Goal: Communication & Community: Share content

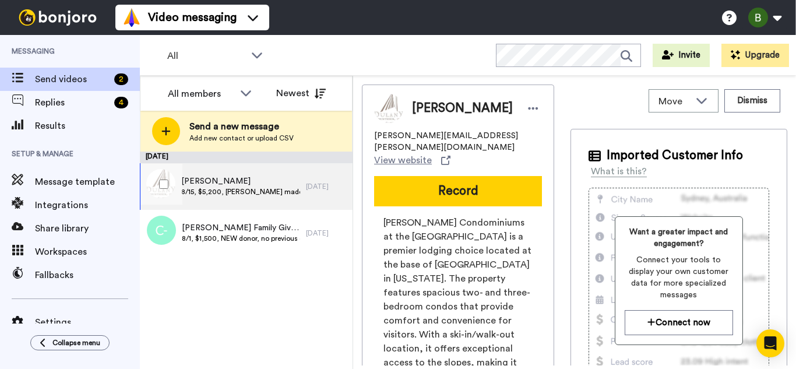
click at [238, 179] on span "[PERSON_NAME]" at bounding box center [240, 181] width 119 height 12
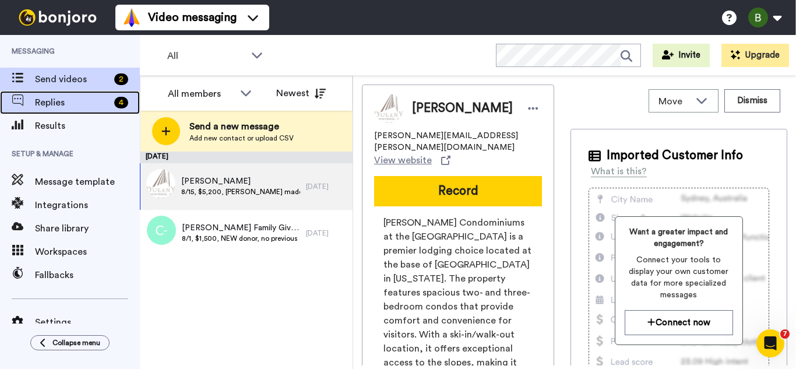
click at [55, 98] on span "Replies" at bounding box center [72, 103] width 75 height 14
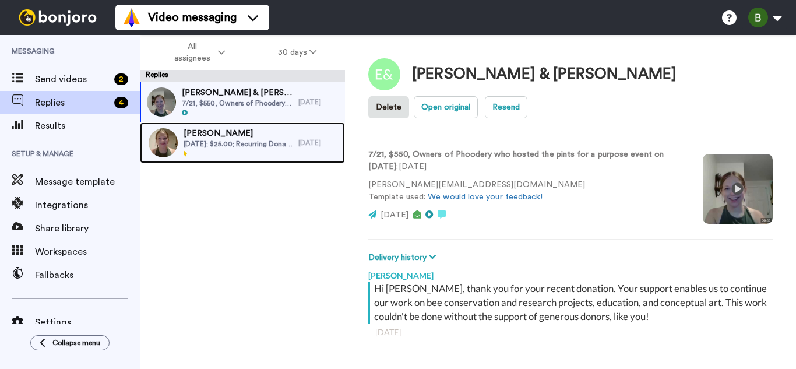
click at [235, 141] on span "[DATE]; $25.00; Recurring Donation" at bounding box center [238, 143] width 109 height 9
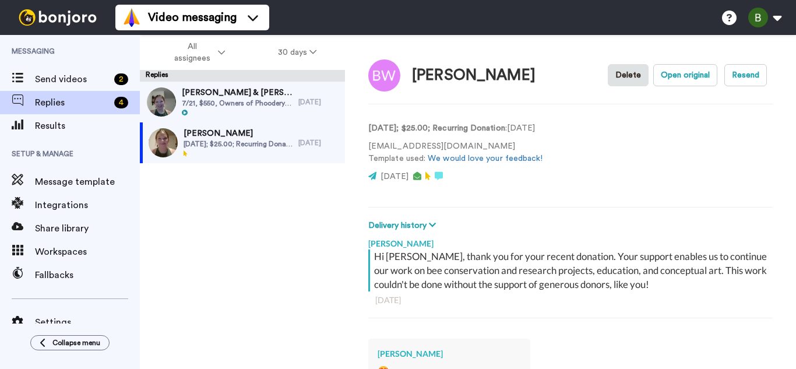
type textarea "x"
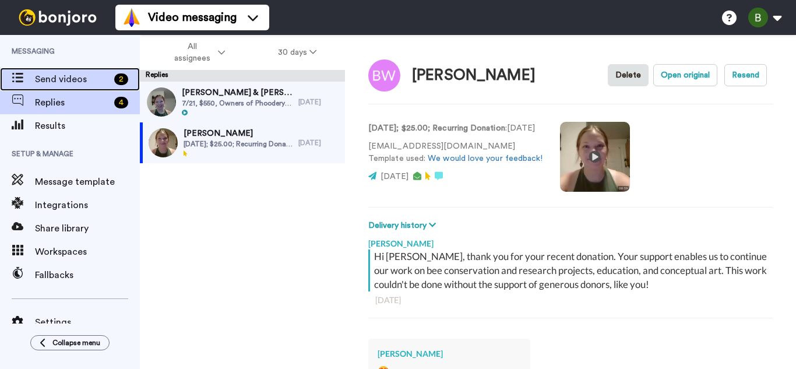
click at [45, 76] on span "Send videos" at bounding box center [72, 79] width 75 height 14
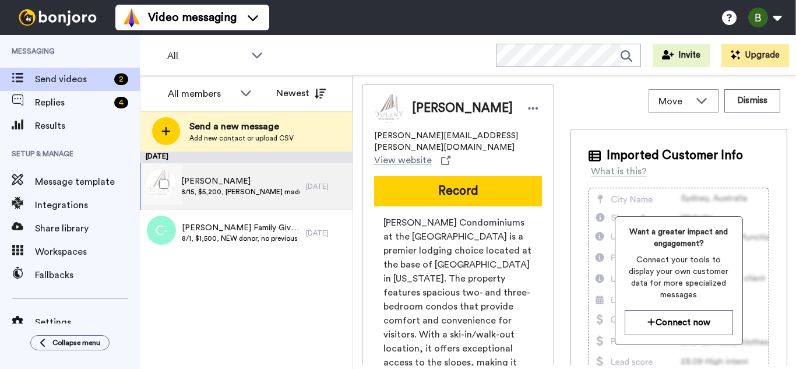
click at [257, 180] on span "Peggy Dulany" at bounding box center [240, 181] width 119 height 12
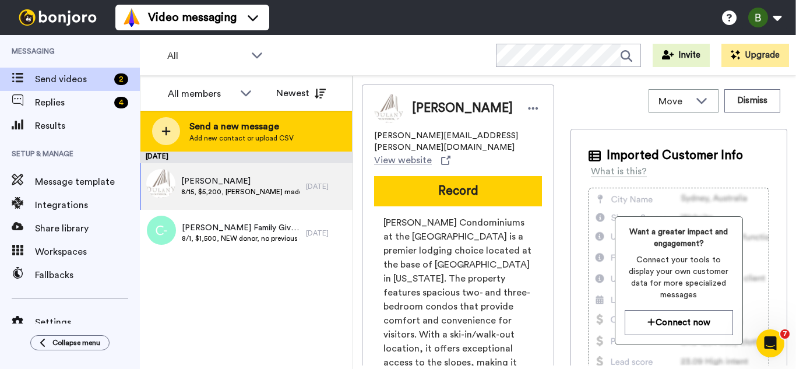
click at [219, 137] on span "Add new contact or upload CSV" at bounding box center [241, 137] width 104 height 9
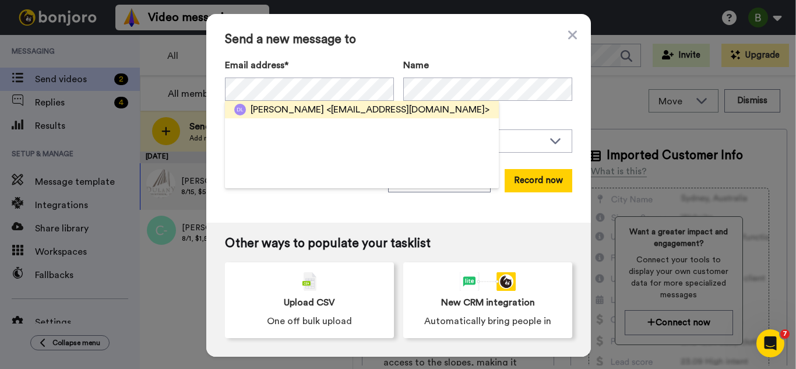
click at [344, 113] on span "<[EMAIL_ADDRESS][DOMAIN_NAME]>" at bounding box center [407, 110] width 163 height 14
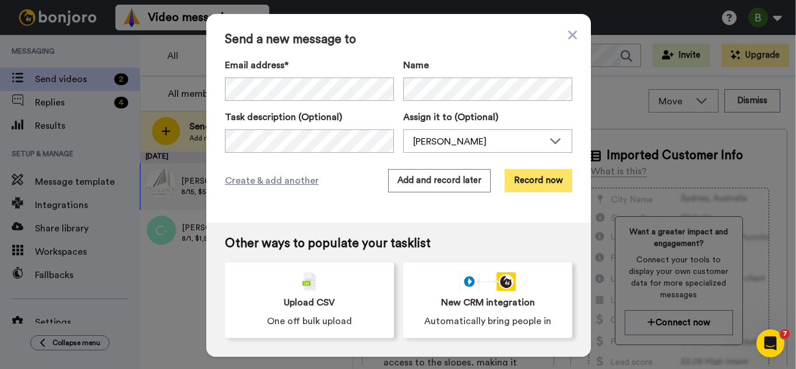
click at [545, 189] on button "Record now" at bounding box center [539, 180] width 68 height 23
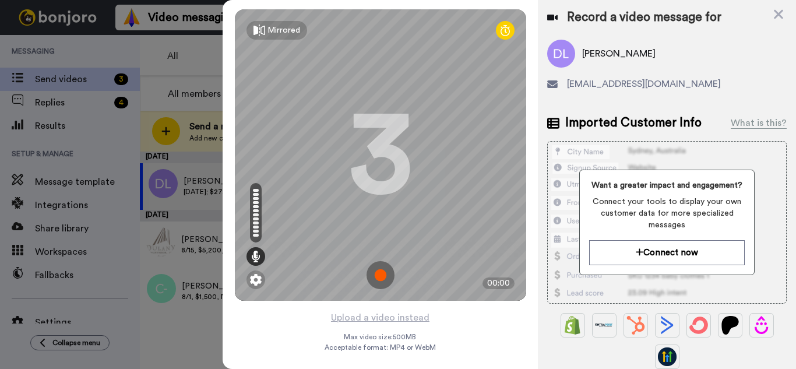
click at [371, 271] on img at bounding box center [380, 275] width 28 height 28
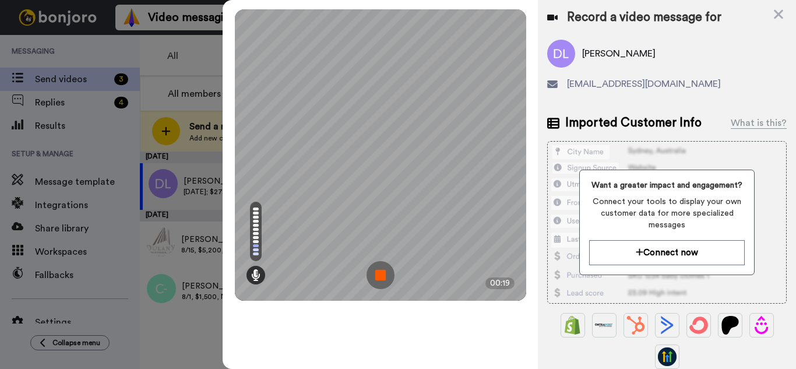
click at [371, 271] on img at bounding box center [380, 275] width 28 height 28
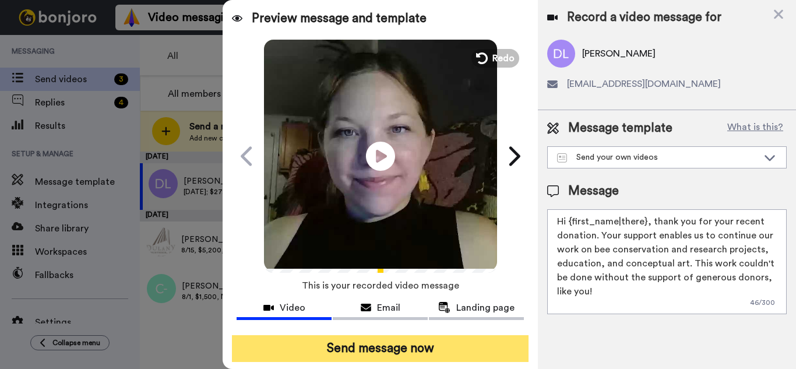
click at [444, 354] on button "Send message now" at bounding box center [380, 348] width 297 height 27
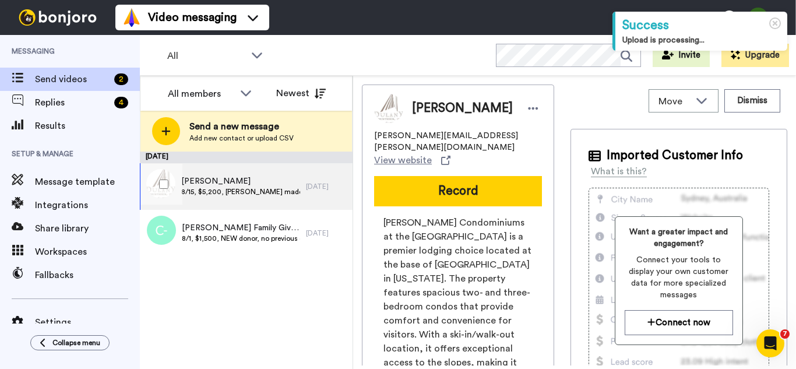
click at [236, 196] on span "8/15, $5,200, Sarah made a personal pitch to Peggy (more info in co-directors r…" at bounding box center [240, 191] width 119 height 9
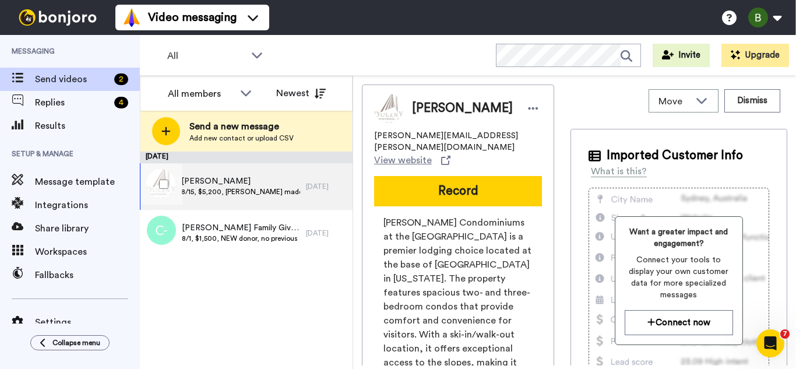
click at [239, 194] on span "8/15, $5,200, [PERSON_NAME] made a personal pitch to [PERSON_NAME] (more info i…" at bounding box center [240, 191] width 119 height 9
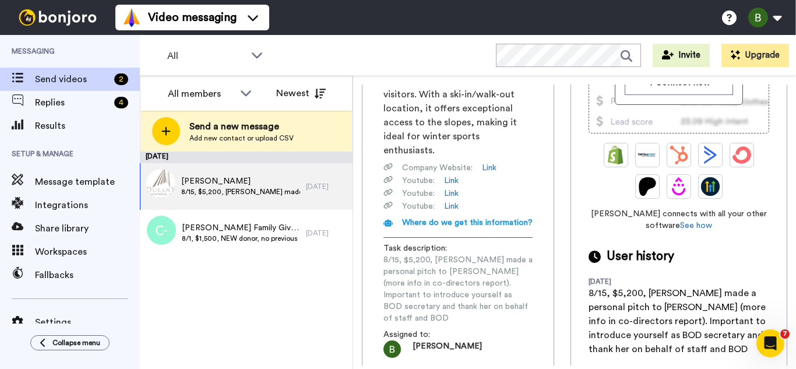
scroll to position [133, 0]
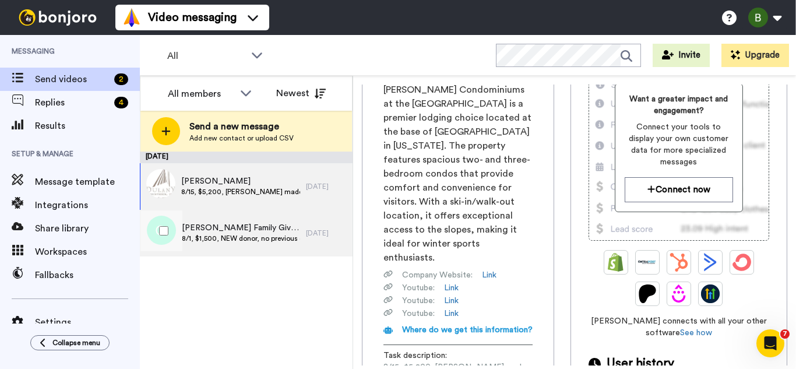
click at [234, 224] on span "[PERSON_NAME] Family Giving" at bounding box center [241, 228] width 118 height 12
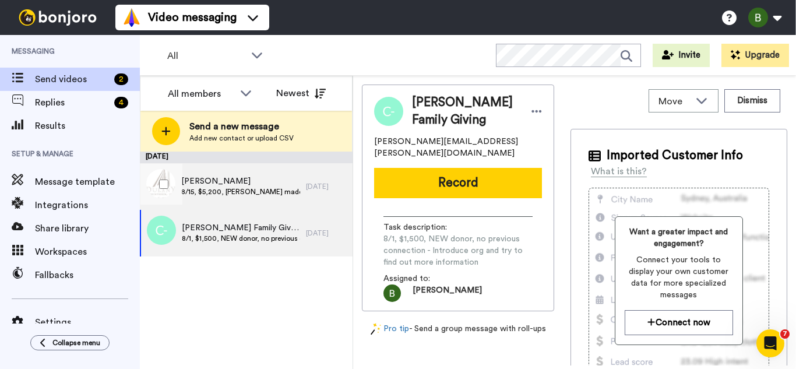
click at [230, 197] on div "Peggy Dulany 8/15, $5,200, Sarah made a personal pitch to Peggy (more info in c…" at bounding box center [240, 186] width 119 height 22
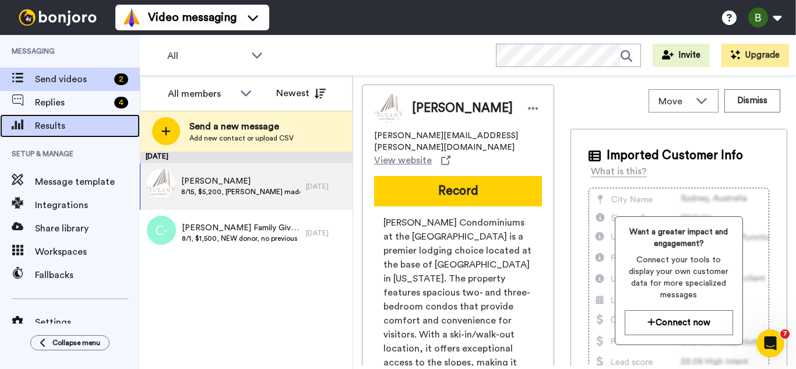
click at [64, 121] on span "Results" at bounding box center [87, 126] width 105 height 14
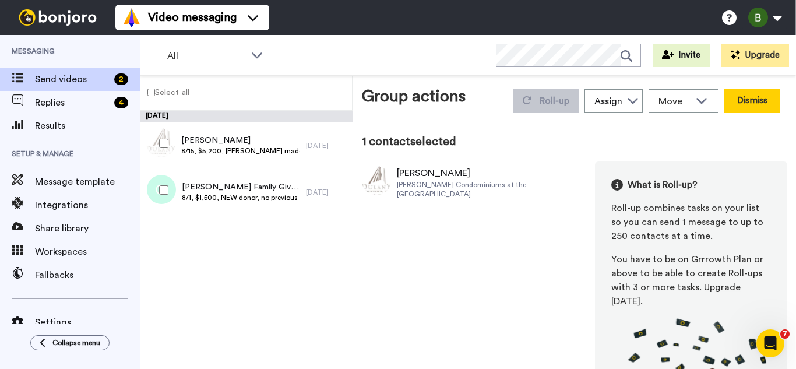
click at [753, 104] on button "Dismiss" at bounding box center [752, 100] width 56 height 23
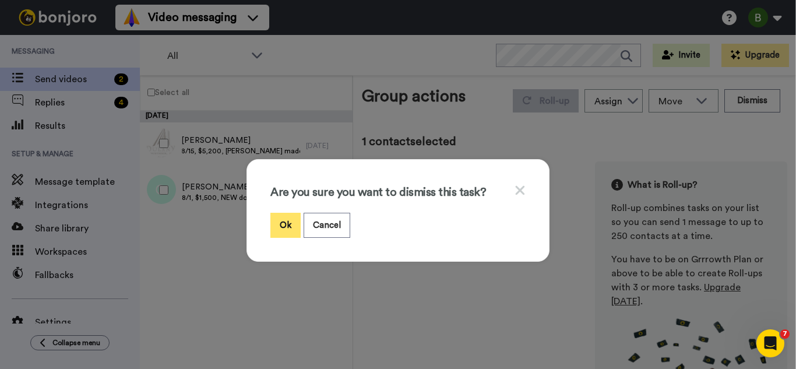
click at [278, 218] on button "Ok" at bounding box center [285, 225] width 30 height 25
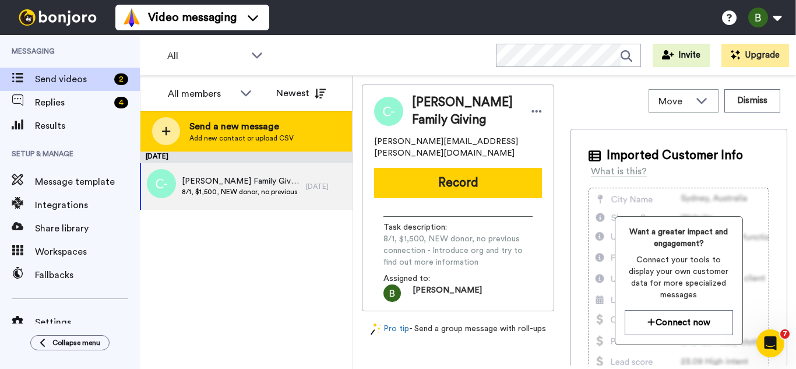
click at [190, 135] on span "Add new contact or upload CSV" at bounding box center [241, 137] width 104 height 9
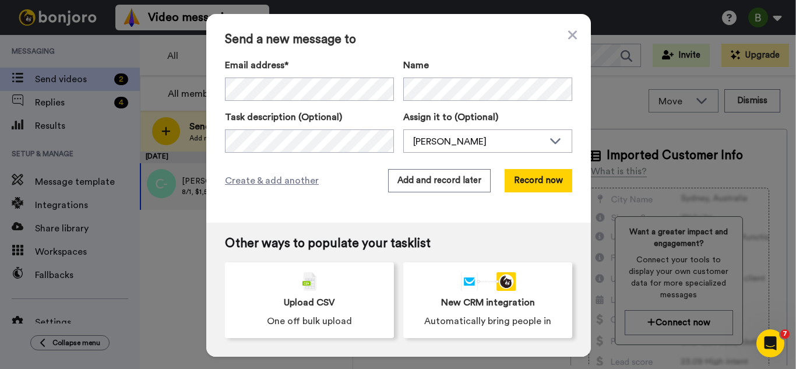
click at [308, 112] on span "[PERSON_NAME]" at bounding box center [287, 110] width 73 height 14
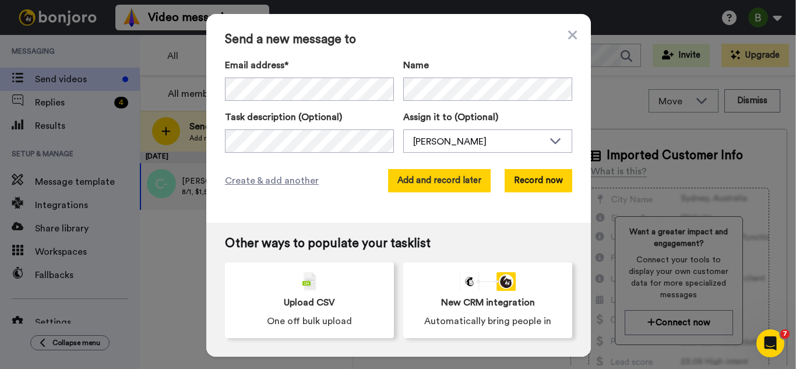
click at [439, 181] on button "Add and record later" at bounding box center [439, 180] width 103 height 23
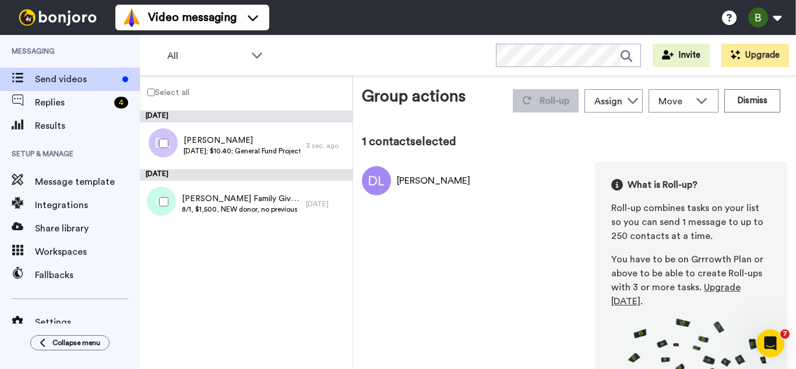
click at [738, 115] on div "Roll-up Assign Bridget Burns Ginelle Dekker Move WORKSPACES View all Default Ta…" at bounding box center [646, 100] width 281 height 33
click at [749, 108] on button "Dismiss" at bounding box center [752, 100] width 56 height 23
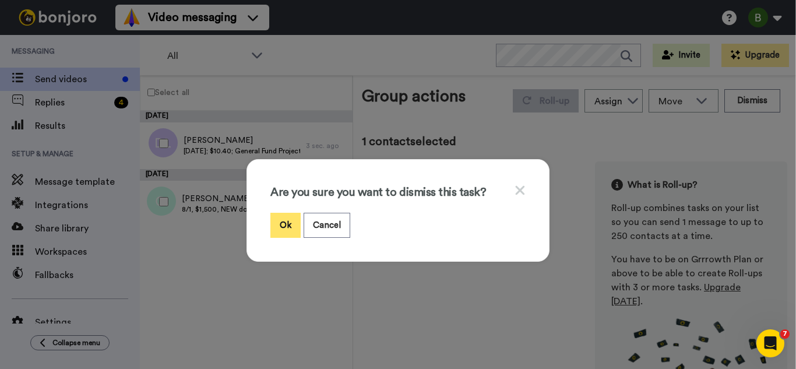
click at [284, 224] on button "Ok" at bounding box center [285, 225] width 30 height 25
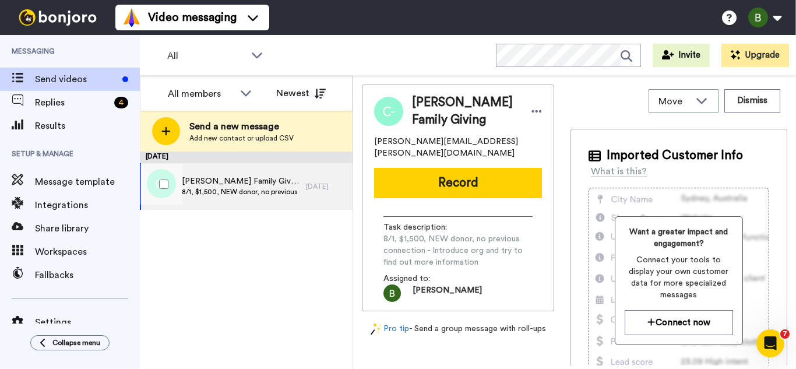
click at [232, 188] on span "8/1, $1,500, NEW donor, no previous connection - Introduce org and try to find …" at bounding box center [241, 191] width 118 height 9
click at [264, 187] on span "8/1, $1,500, NEW donor, no previous connection - Introduce org and try to find …" at bounding box center [241, 191] width 118 height 9
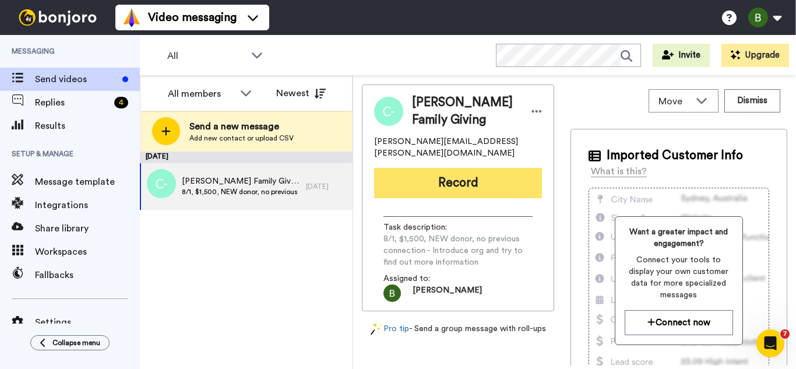
click at [440, 170] on button "Record" at bounding box center [458, 183] width 168 height 30
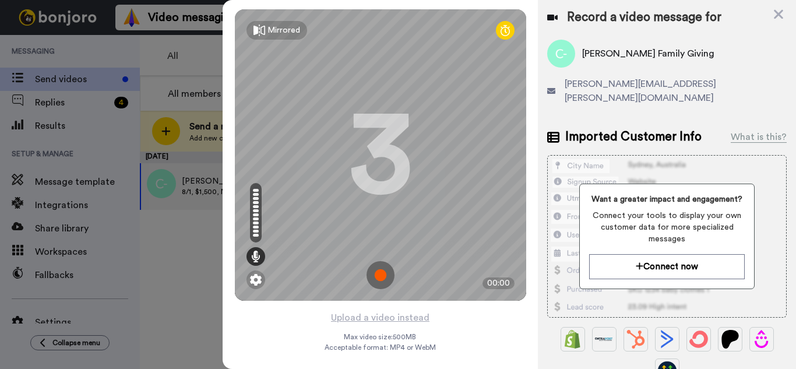
click at [378, 278] on img at bounding box center [380, 275] width 28 height 28
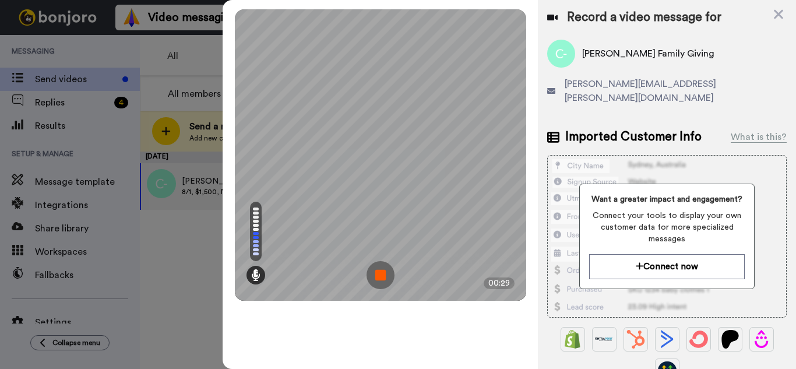
click at [378, 278] on img at bounding box center [380, 275] width 28 height 28
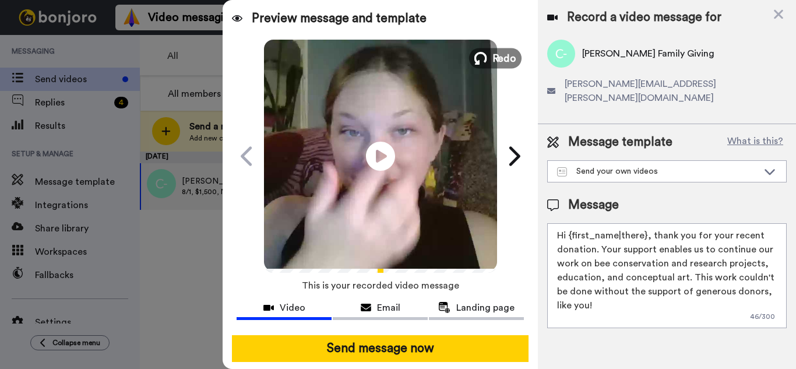
click at [505, 55] on span "Redo" at bounding box center [504, 57] width 24 height 15
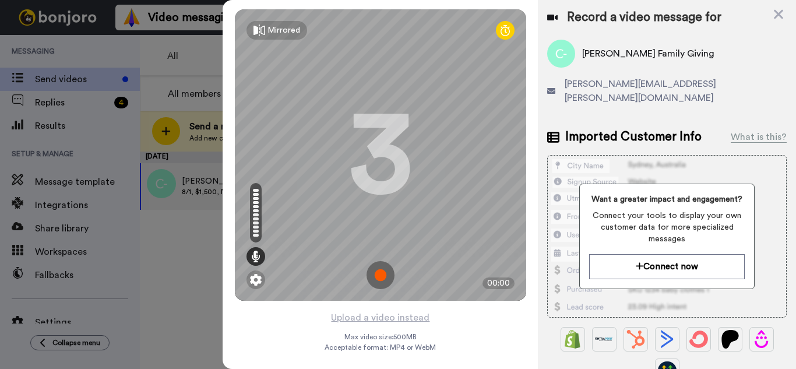
click at [376, 273] on img at bounding box center [380, 275] width 28 height 28
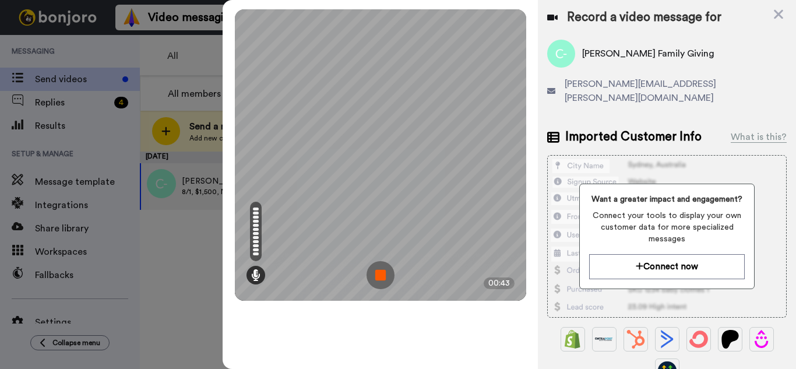
click at [380, 274] on img at bounding box center [380, 275] width 28 height 28
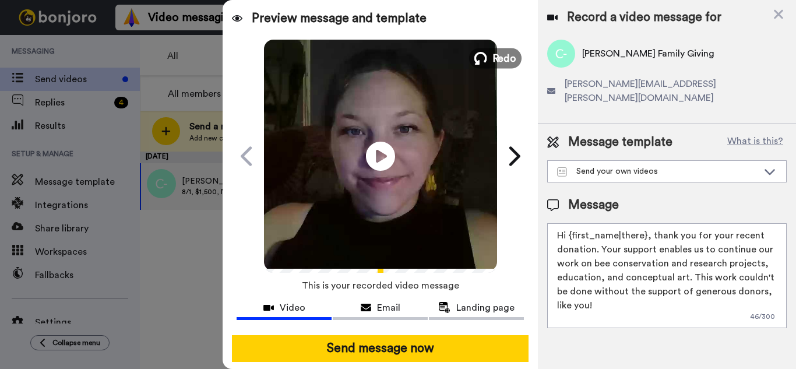
click at [483, 64] on icon at bounding box center [480, 58] width 13 height 13
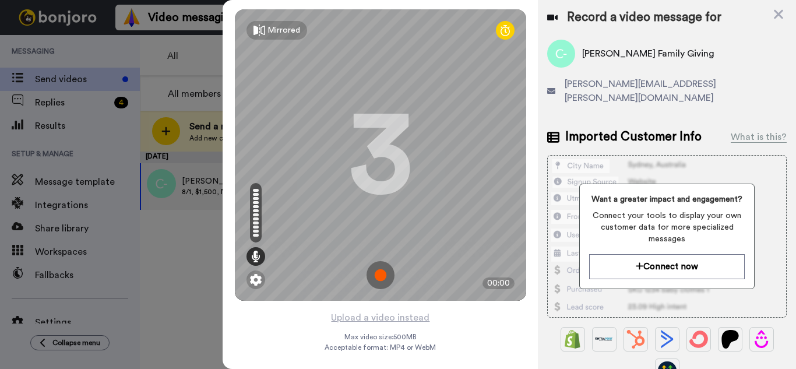
click at [380, 278] on img at bounding box center [380, 275] width 28 height 28
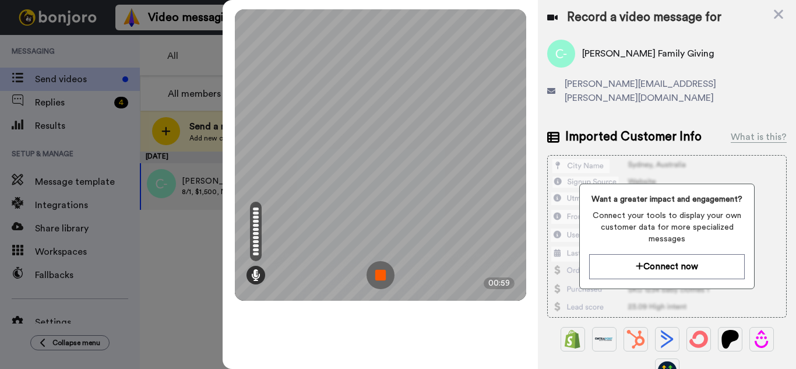
click at [385, 278] on img at bounding box center [380, 275] width 28 height 28
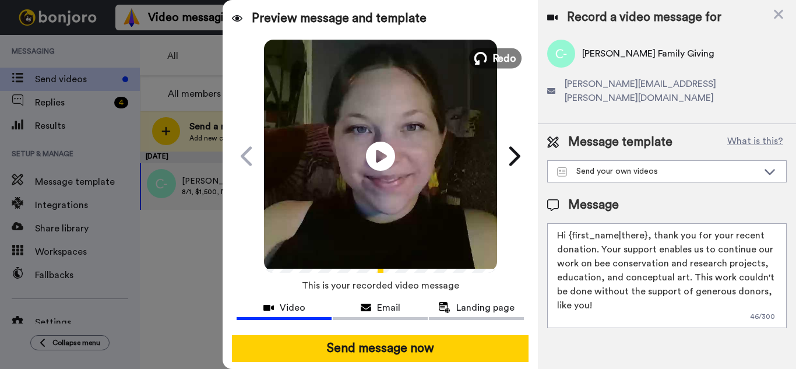
click at [504, 63] on span "Redo" at bounding box center [504, 57] width 24 height 15
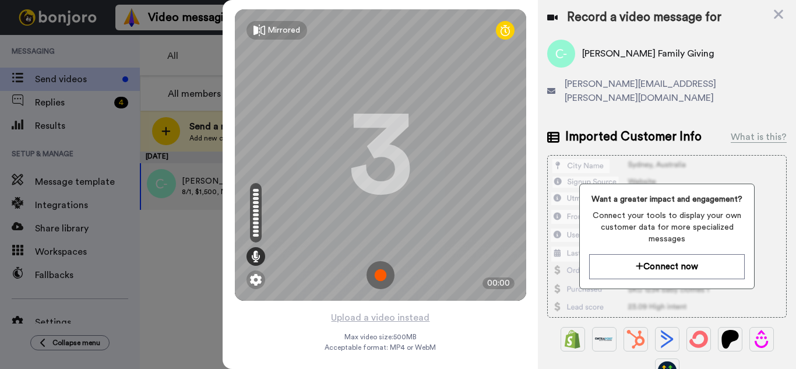
click at [381, 269] on img at bounding box center [380, 275] width 28 height 28
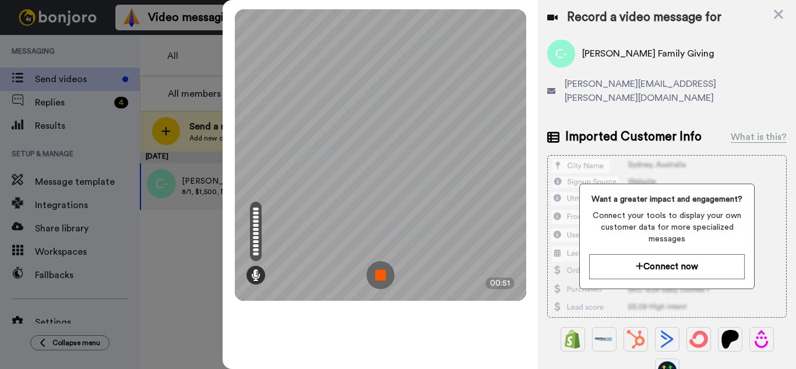
click at [383, 274] on img at bounding box center [380, 275] width 28 height 28
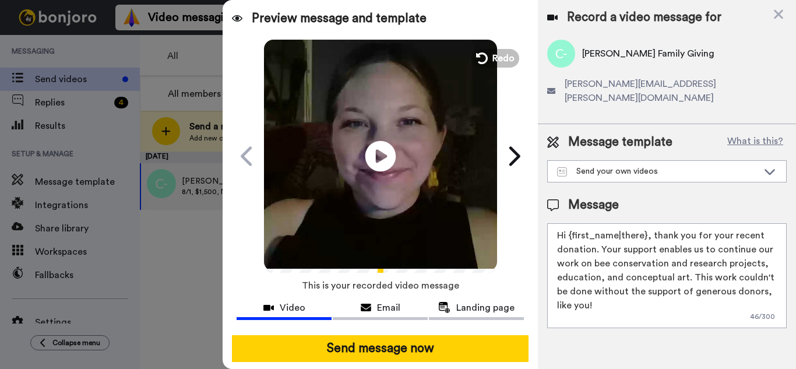
click at [373, 157] on icon "Play/Pause" at bounding box center [380, 155] width 31 height 55
click at [505, 64] on span "Redo" at bounding box center [504, 57] width 24 height 15
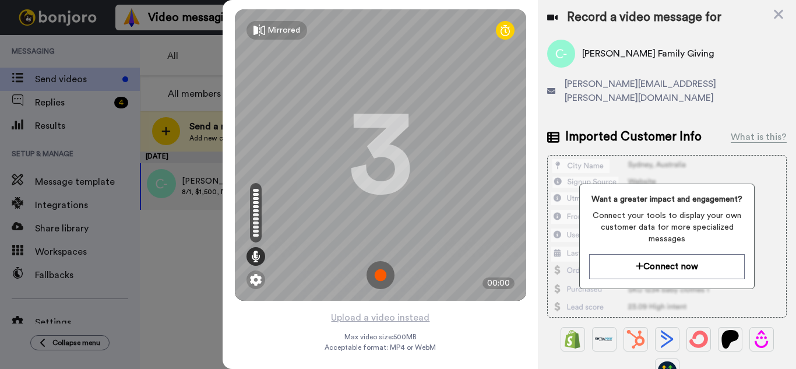
click at [382, 281] on img at bounding box center [380, 275] width 28 height 28
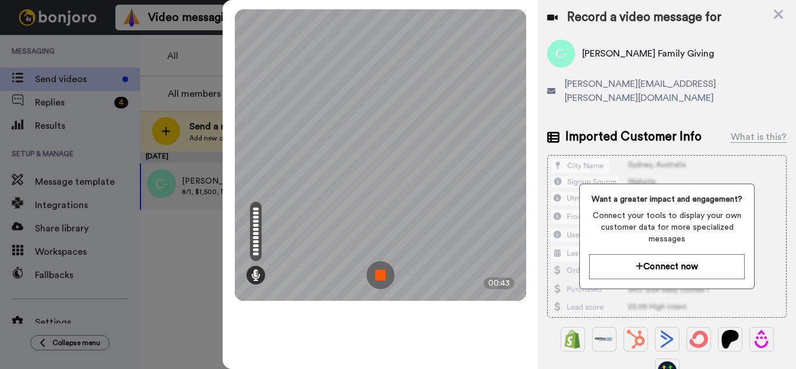
click at [384, 273] on img at bounding box center [380, 275] width 28 height 28
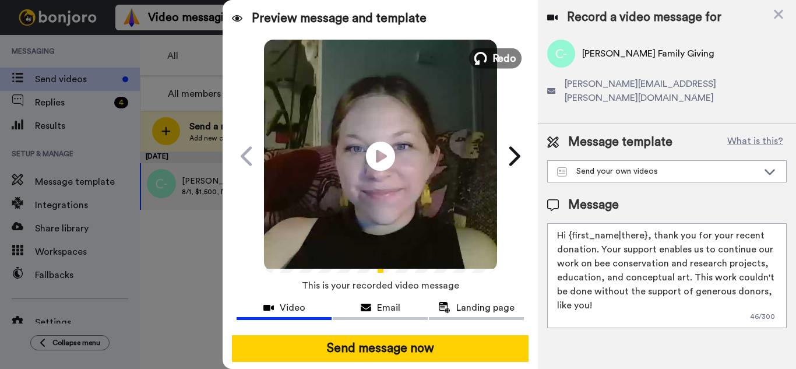
click at [492, 67] on button "Redo" at bounding box center [495, 58] width 52 height 20
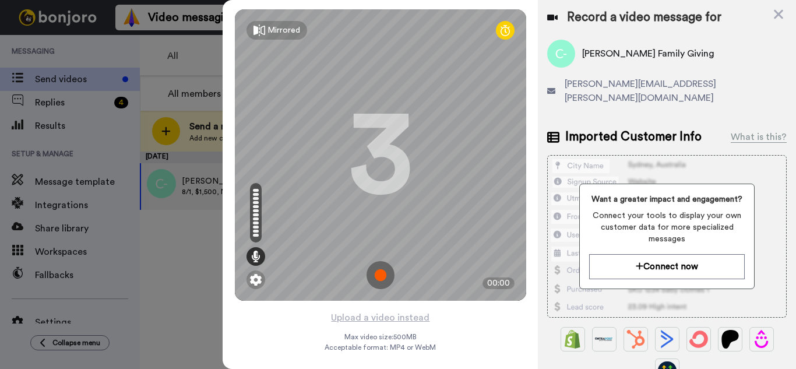
click at [380, 273] on img at bounding box center [380, 275] width 28 height 28
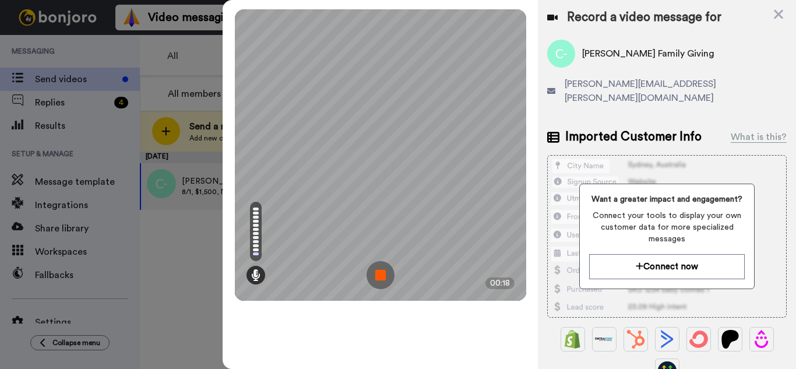
click at [380, 273] on img at bounding box center [380, 275] width 28 height 28
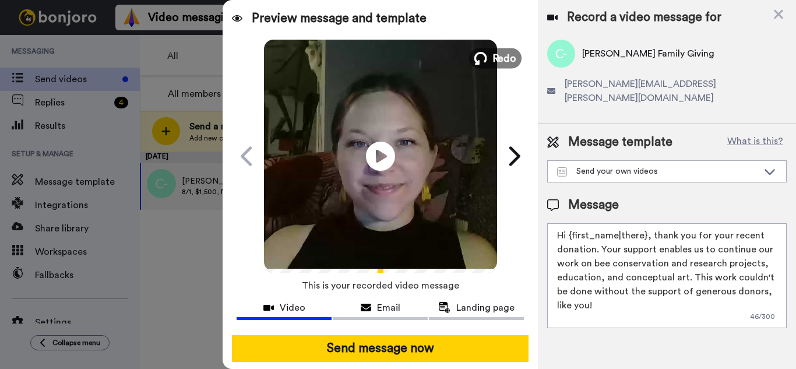
click at [499, 64] on span "Redo" at bounding box center [504, 57] width 24 height 15
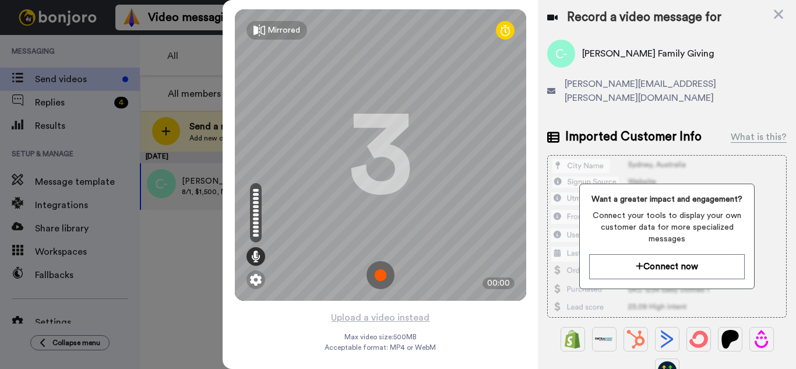
click at [385, 278] on img at bounding box center [380, 275] width 28 height 28
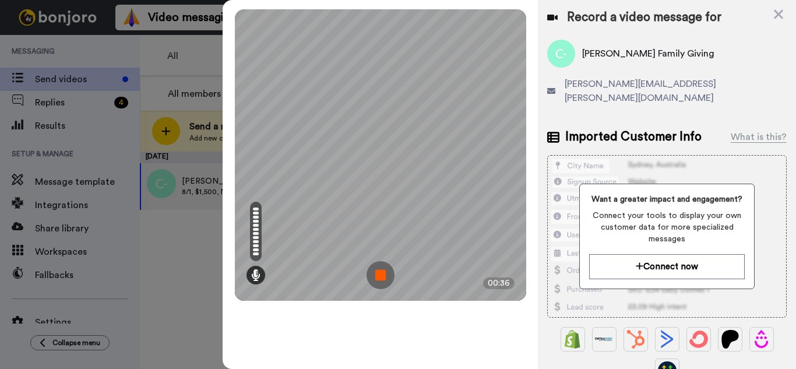
click at [393, 278] on img at bounding box center [380, 275] width 28 height 28
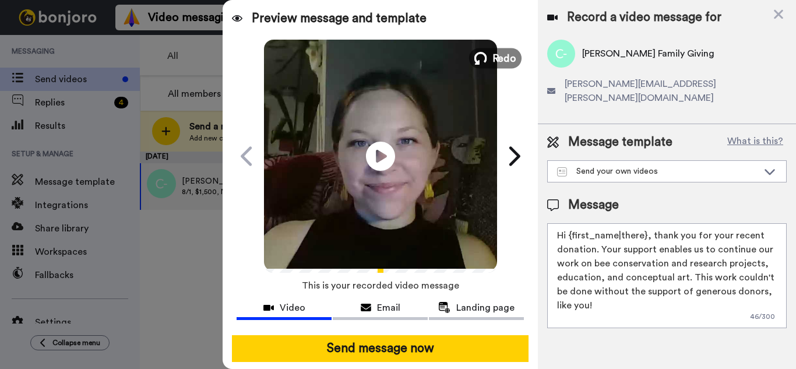
click at [500, 55] on span "Redo" at bounding box center [504, 57] width 24 height 15
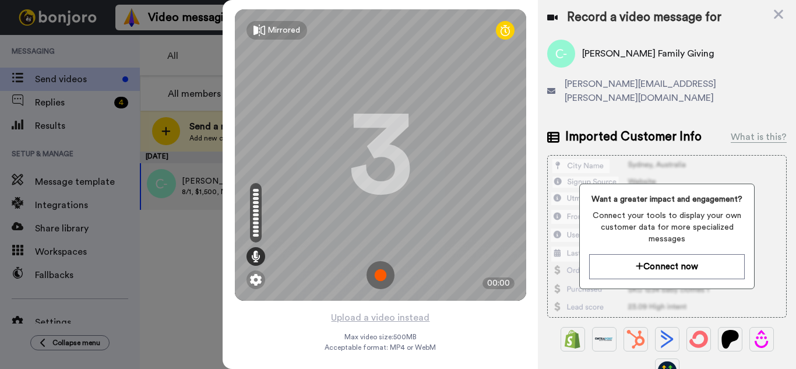
click at [375, 269] on img at bounding box center [380, 275] width 28 height 28
click at [375, 269] on div "Mirrored Redo 3 00:00" at bounding box center [380, 154] width 291 height 291
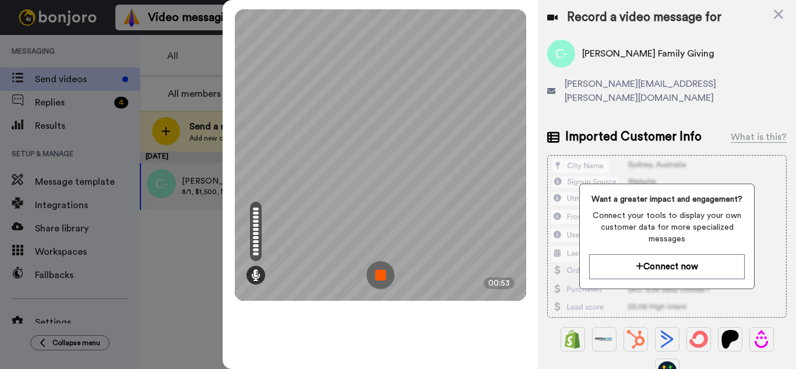
click at [389, 278] on img at bounding box center [380, 275] width 28 height 28
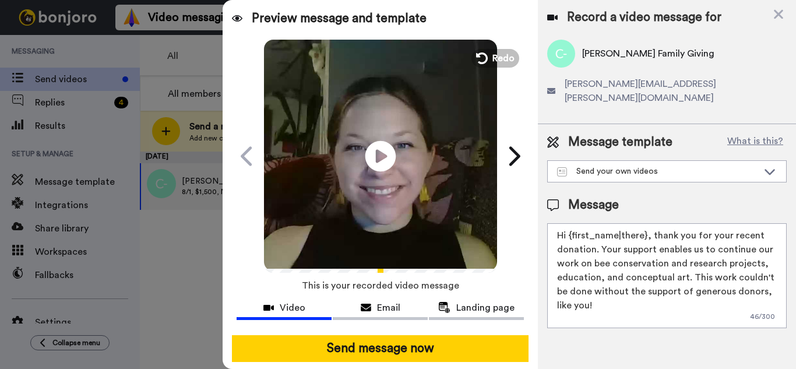
click at [369, 158] on icon at bounding box center [380, 155] width 31 height 31
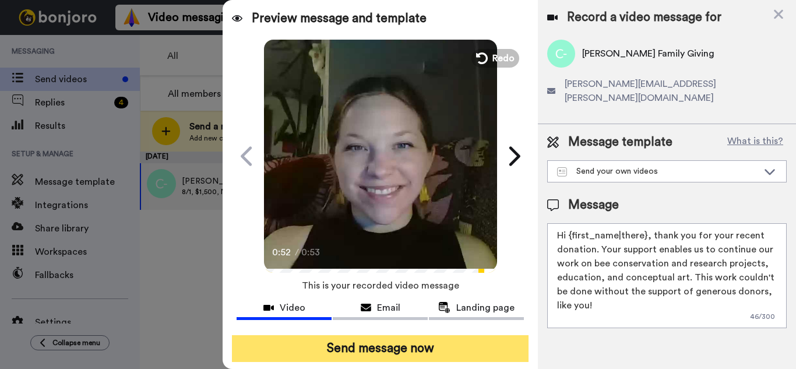
click at [392, 351] on button "Send message now" at bounding box center [380, 348] width 297 height 27
